Goal: Information Seeking & Learning: Learn about a topic

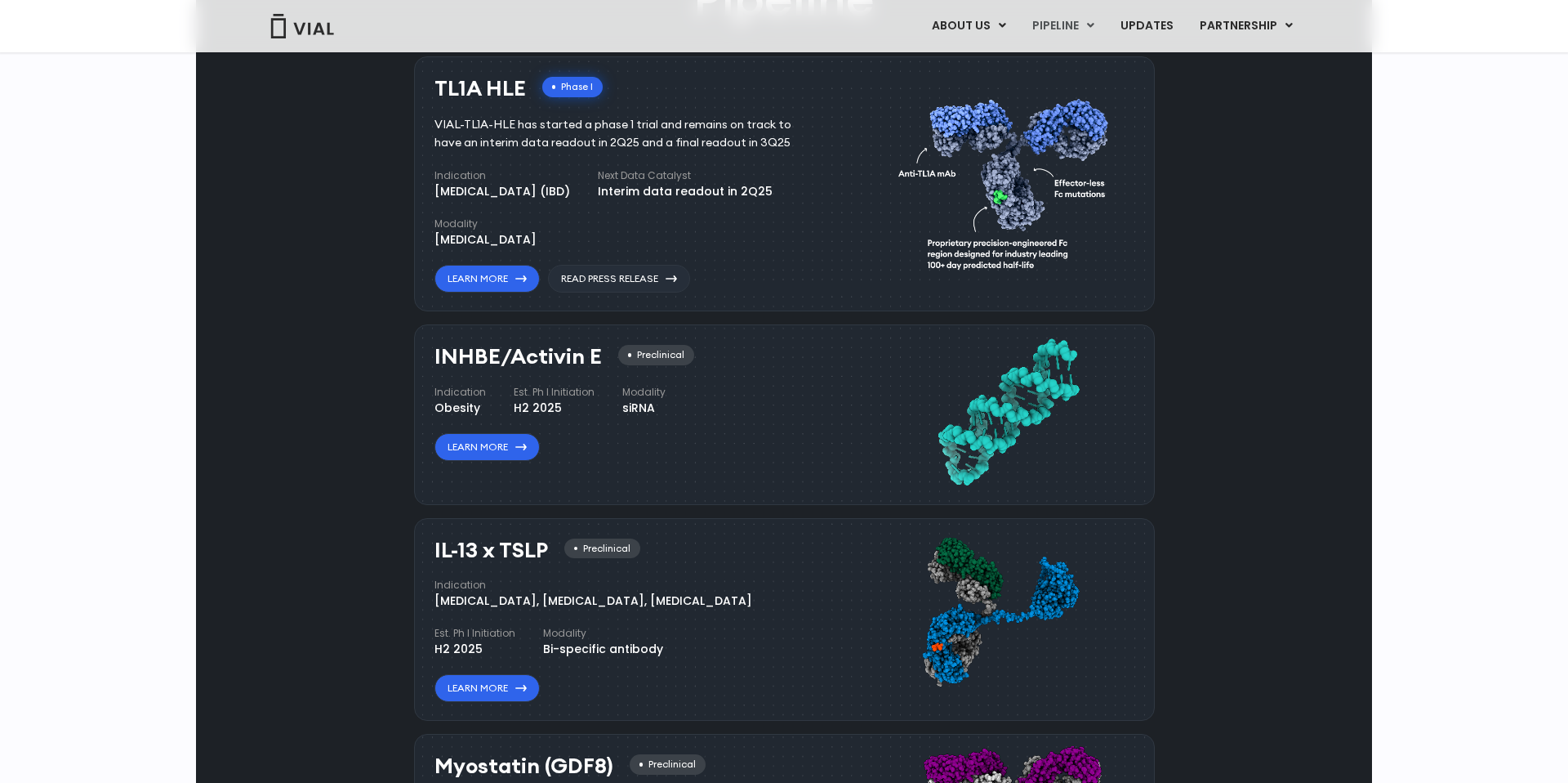
scroll to position [1182, 0]
click at [489, 695] on link "Learn More" at bounding box center [487, 686] width 106 height 28
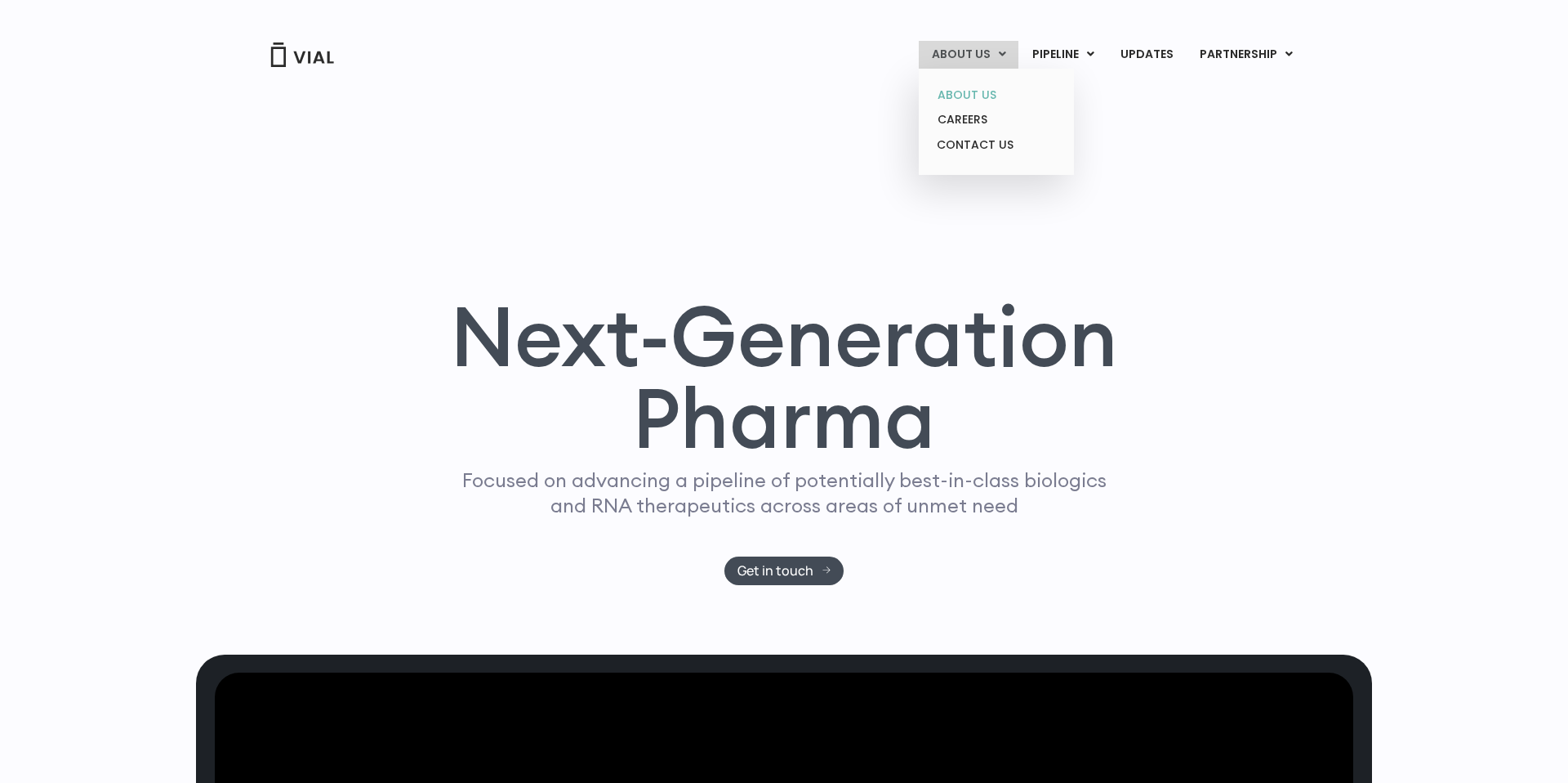
click at [975, 87] on link "ABOUT US" at bounding box center [995, 95] width 143 height 25
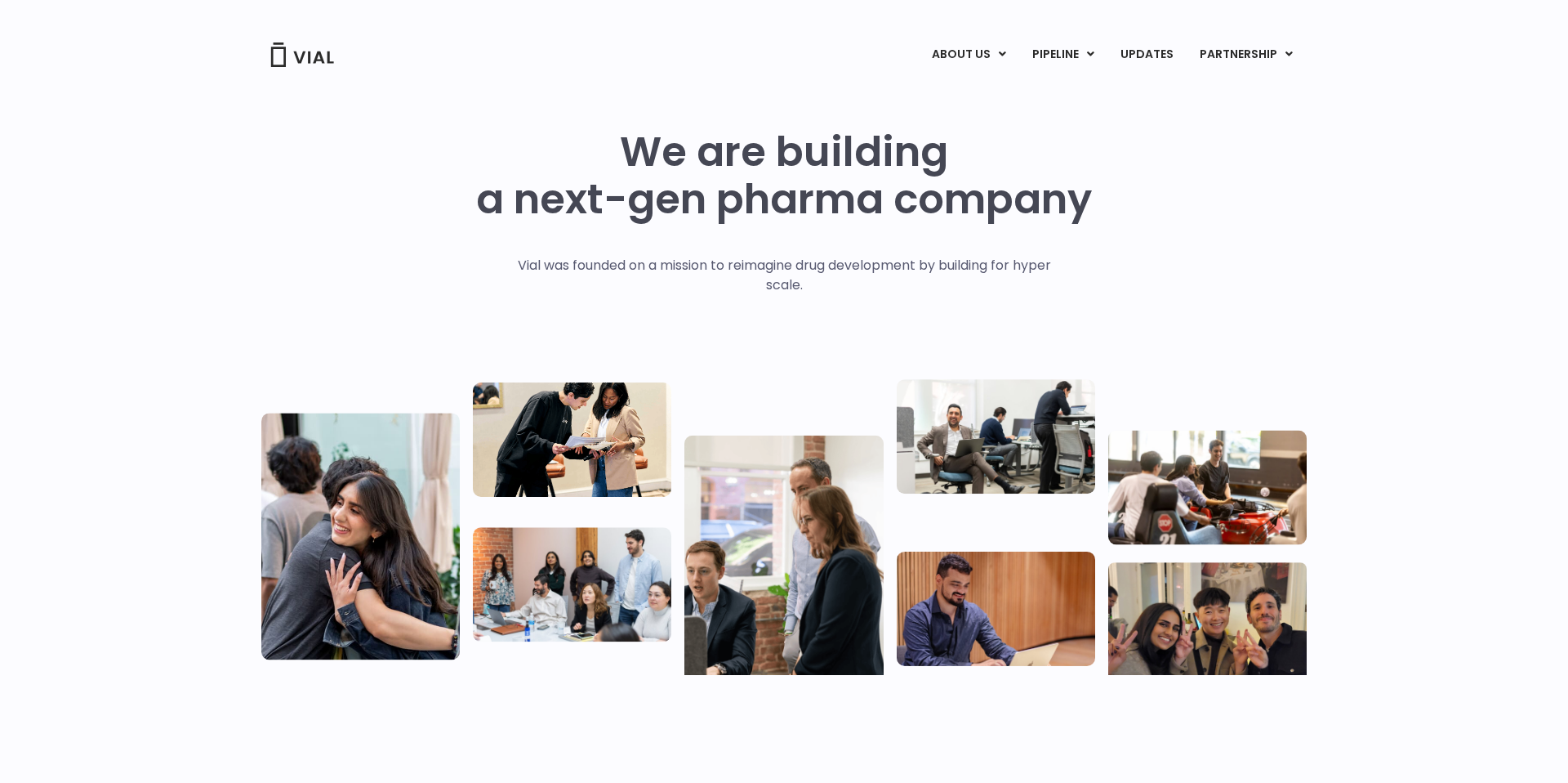
click at [1268, 278] on div "We are building a next-gen pharma company Vial was founded on a mission to reim…" at bounding box center [784, 400] width 1045 height 546
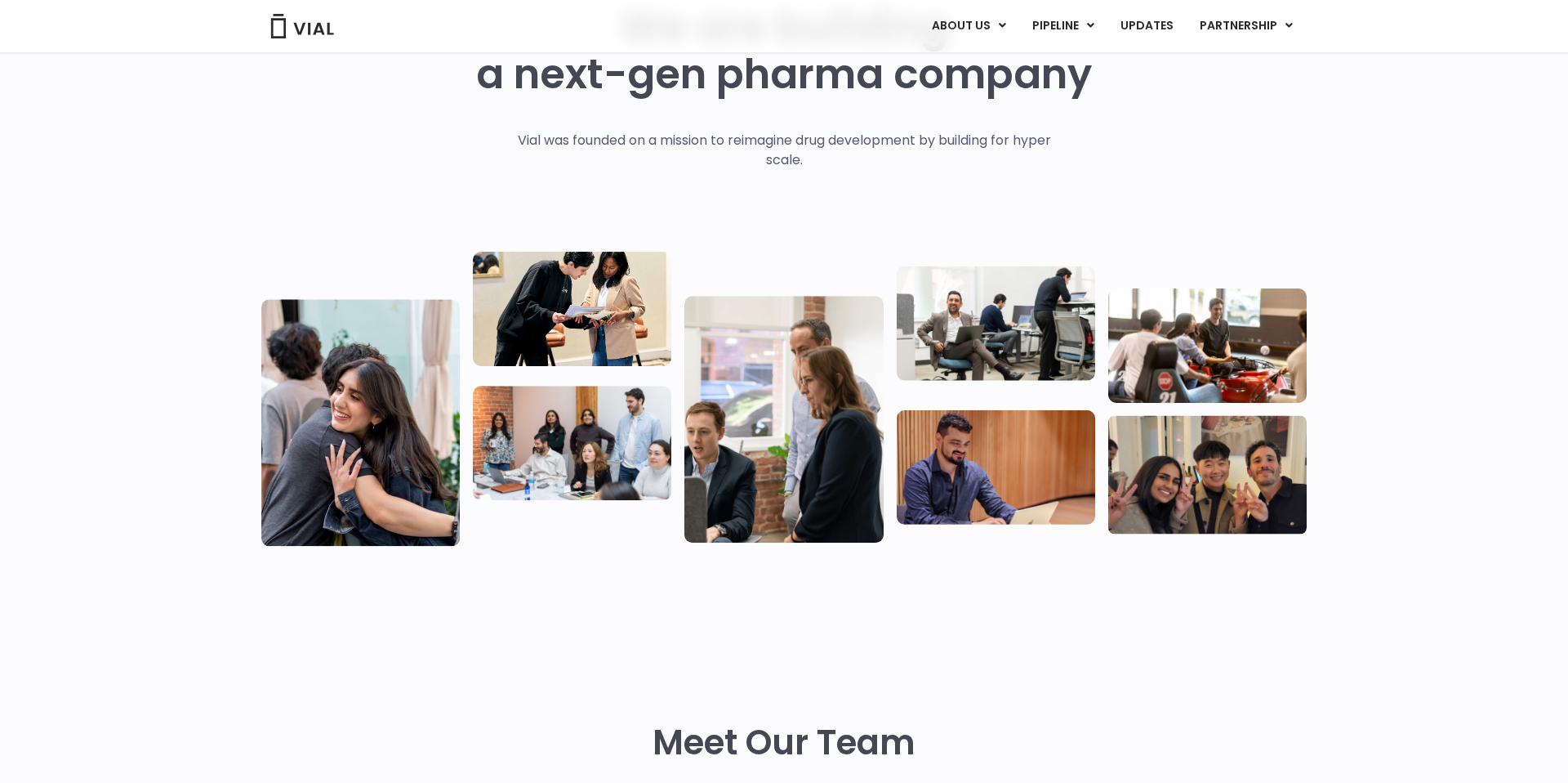
scroll to position [106, 0]
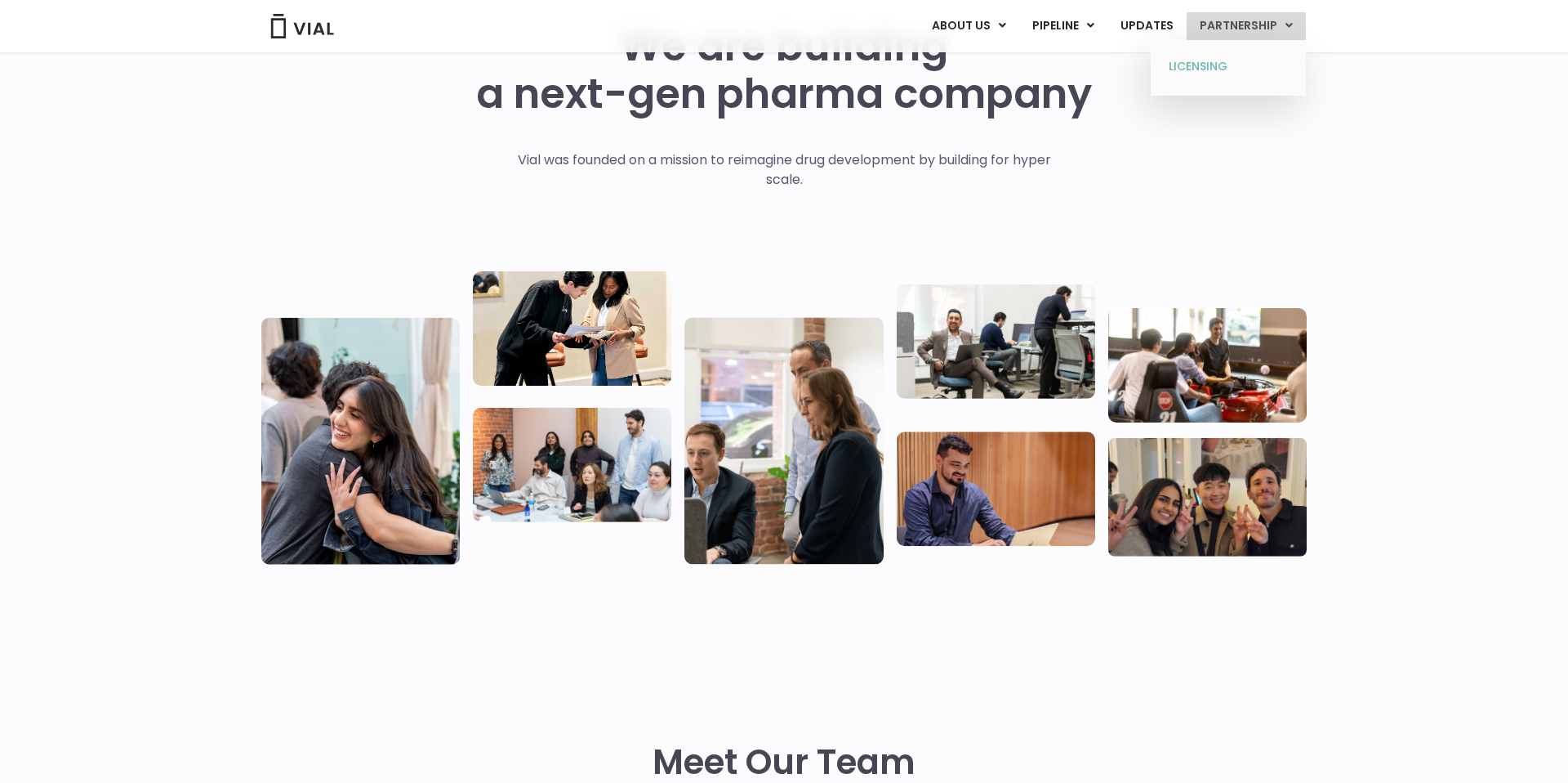
click at [1219, 61] on link "LICENSING" at bounding box center [1228, 67] width 143 height 26
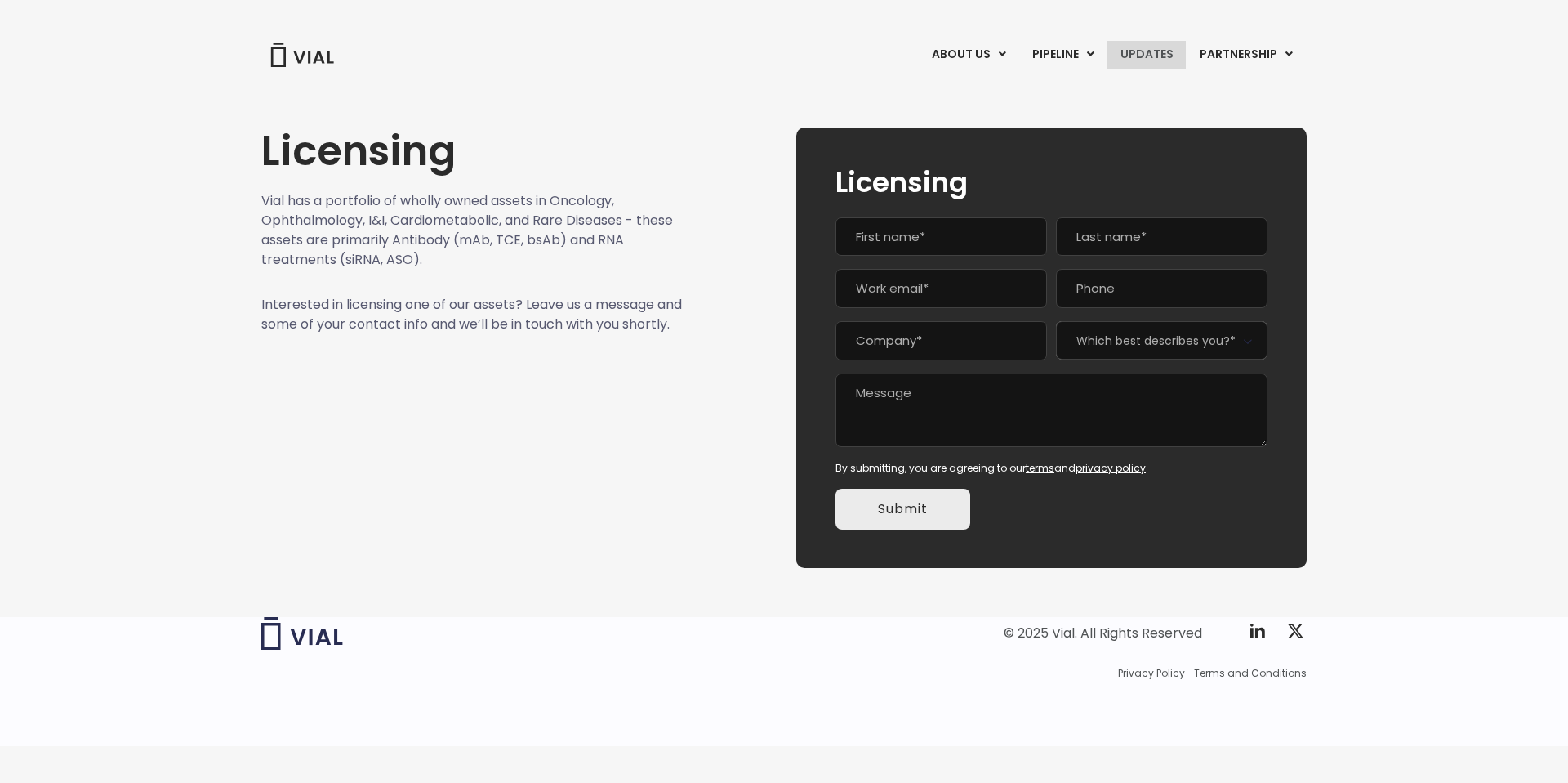
click at [1148, 46] on link "UPDATES" at bounding box center [1147, 55] width 79 height 28
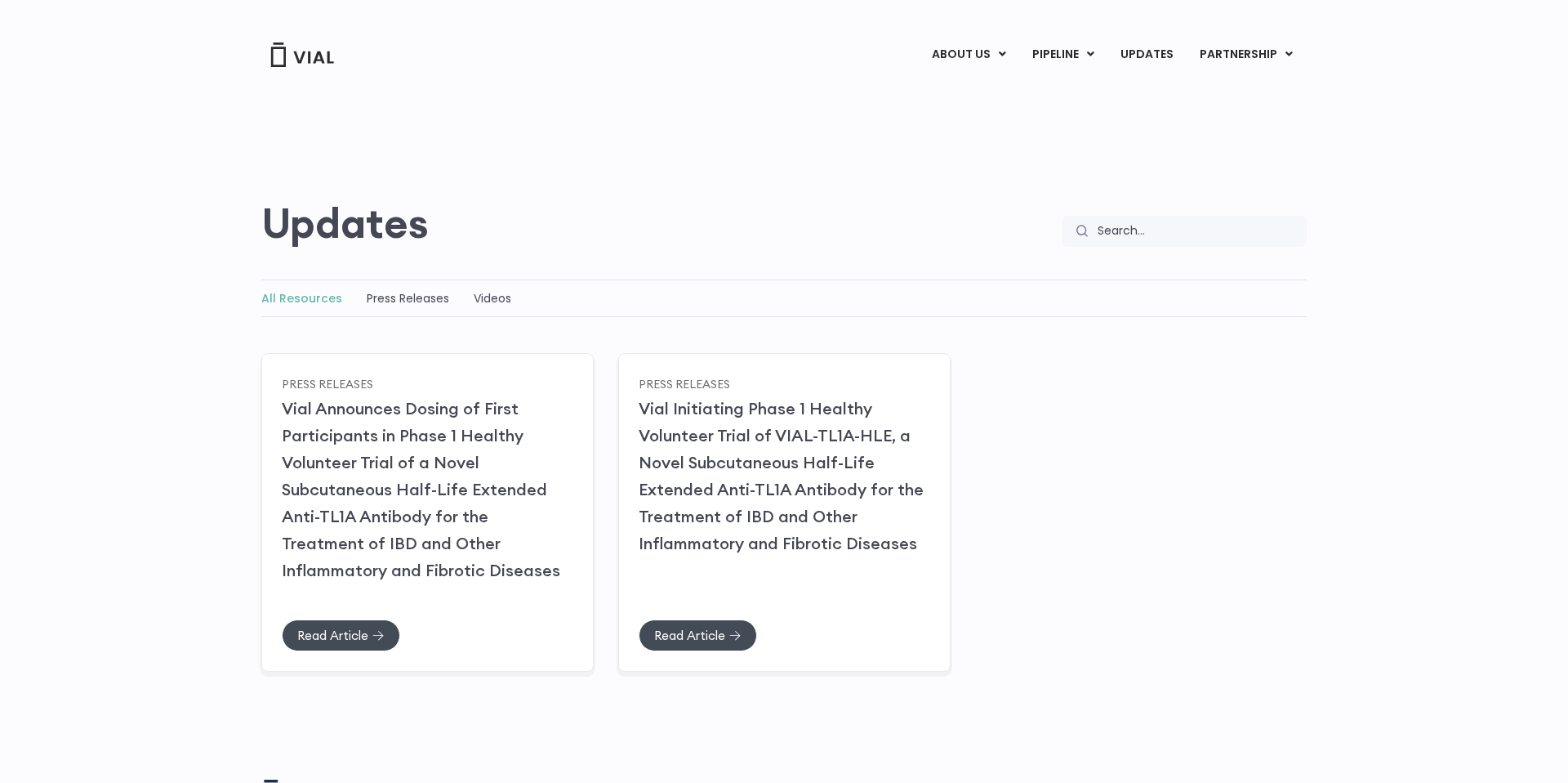
scroll to position [126, 0]
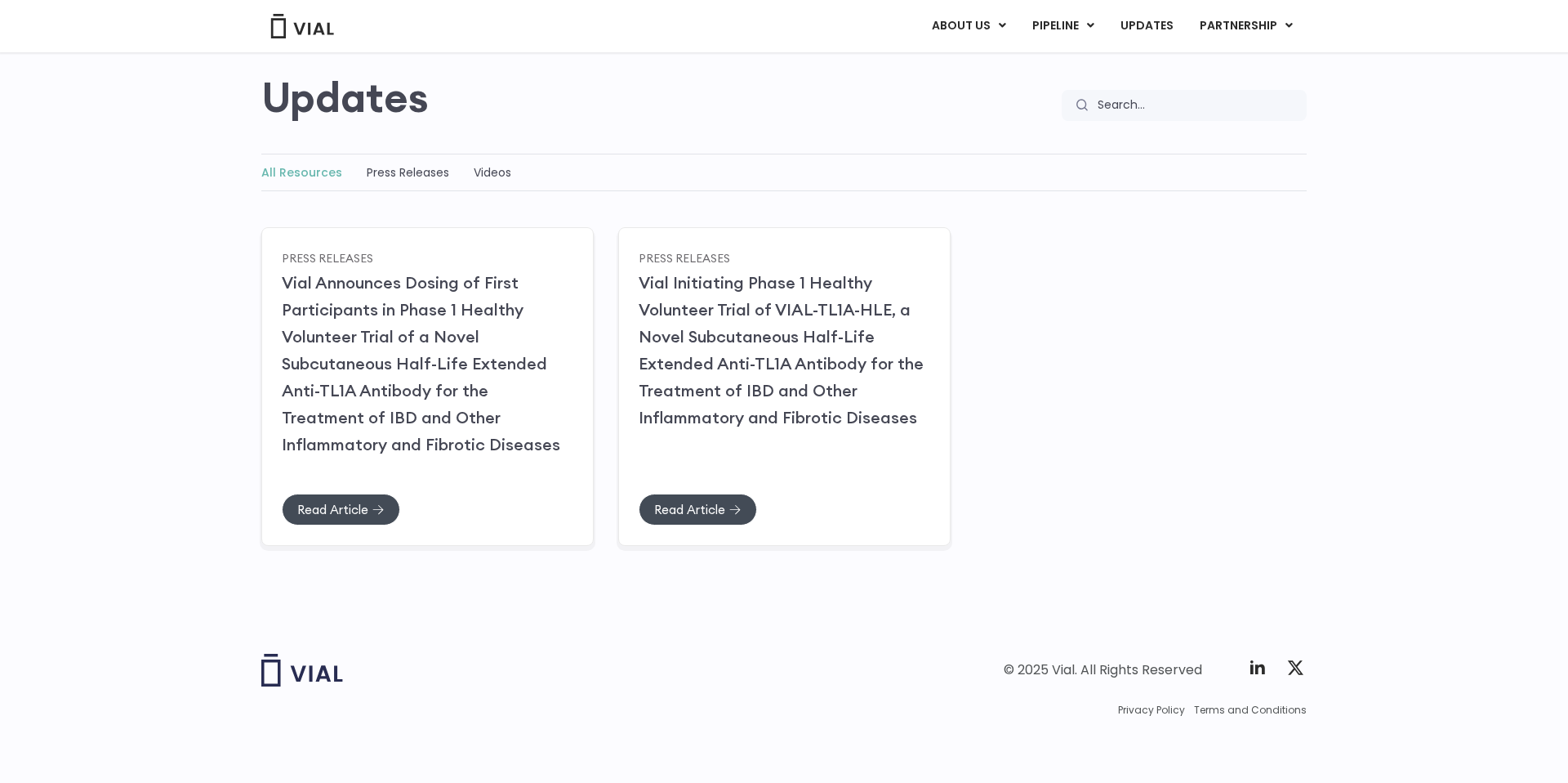
click at [1074, 8] on div "ABOUT US ABOUT US CAREERS CONTACT US PIPELINE TL1A HLE PHASE 2 INHBE/ACTIVIN E …" at bounding box center [784, 26] width 1078 height 52
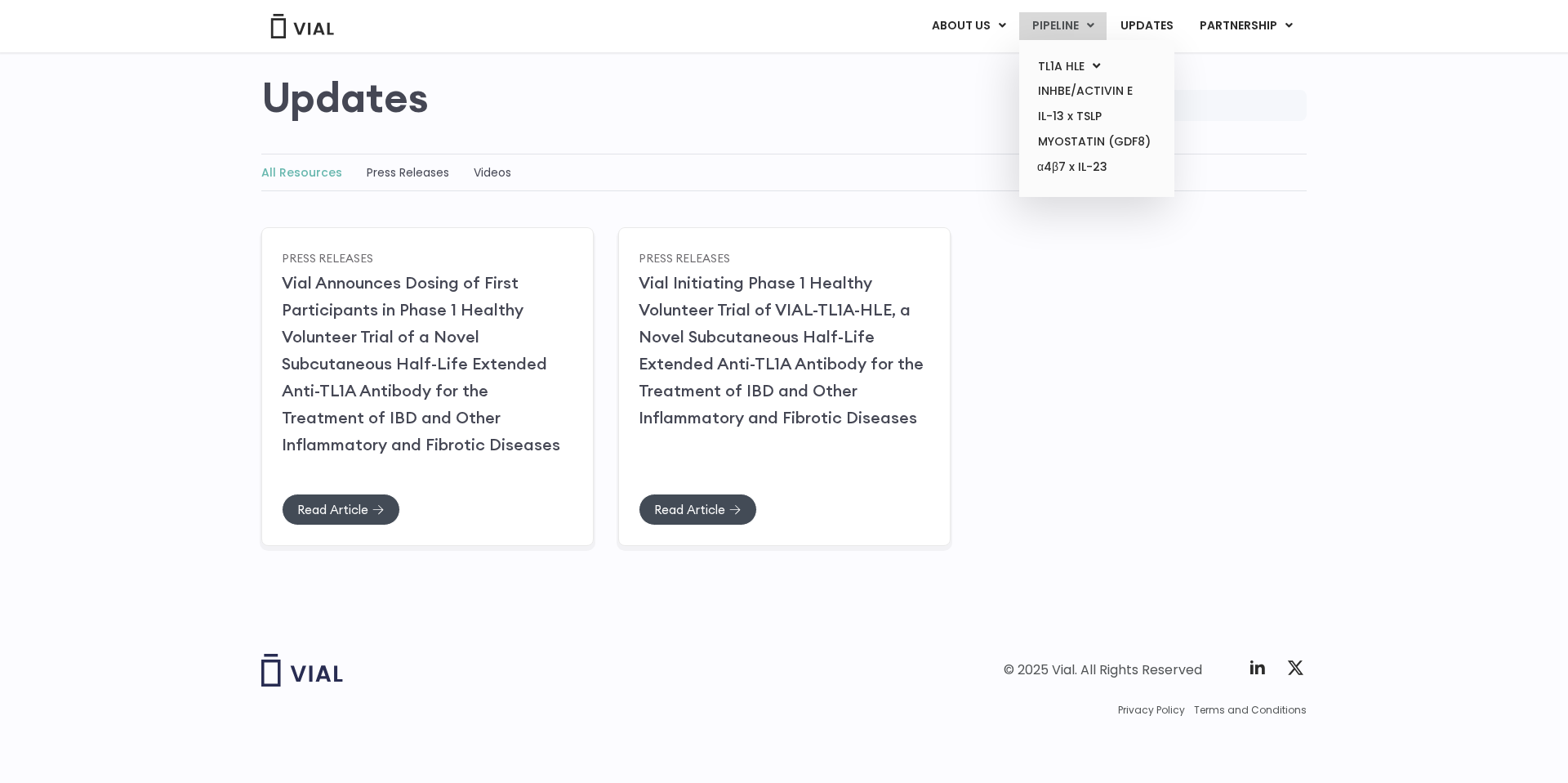
click at [1070, 22] on link "PIPELINE" at bounding box center [1063, 26] width 88 height 28
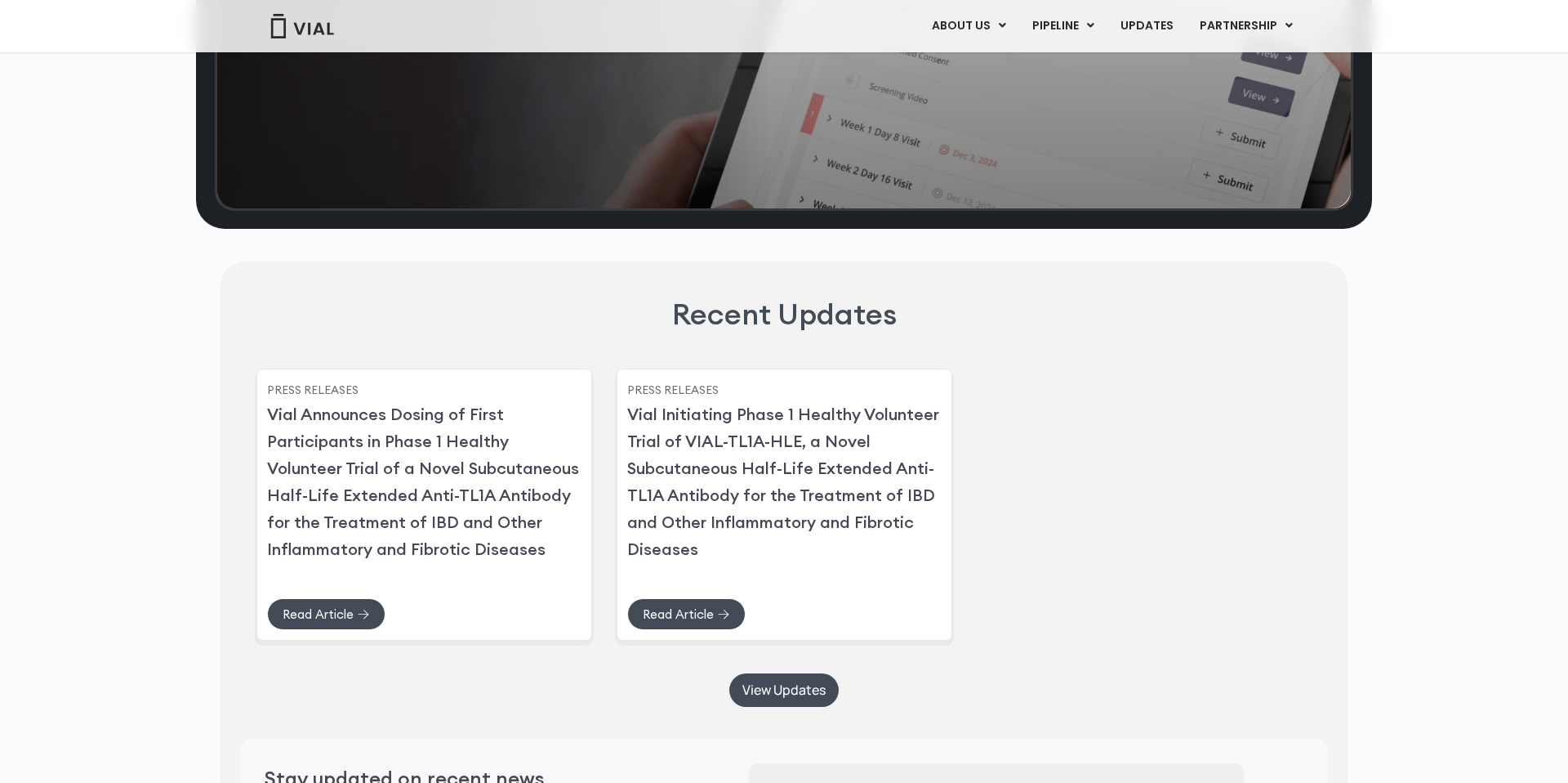
scroll to position [3803, 0]
